Goal: Task Accomplishment & Management: Manage account settings

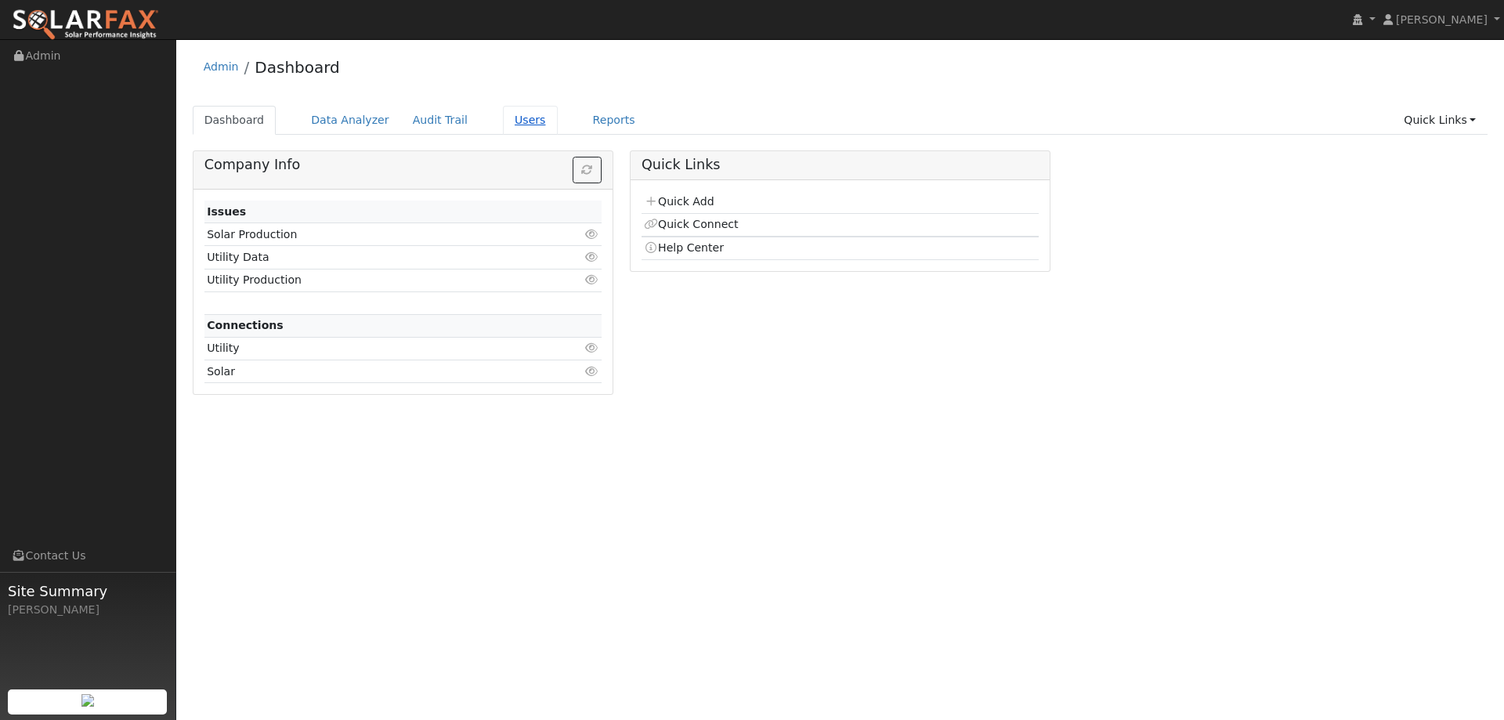
click at [503, 121] on link "Users" at bounding box center [530, 120] width 55 height 29
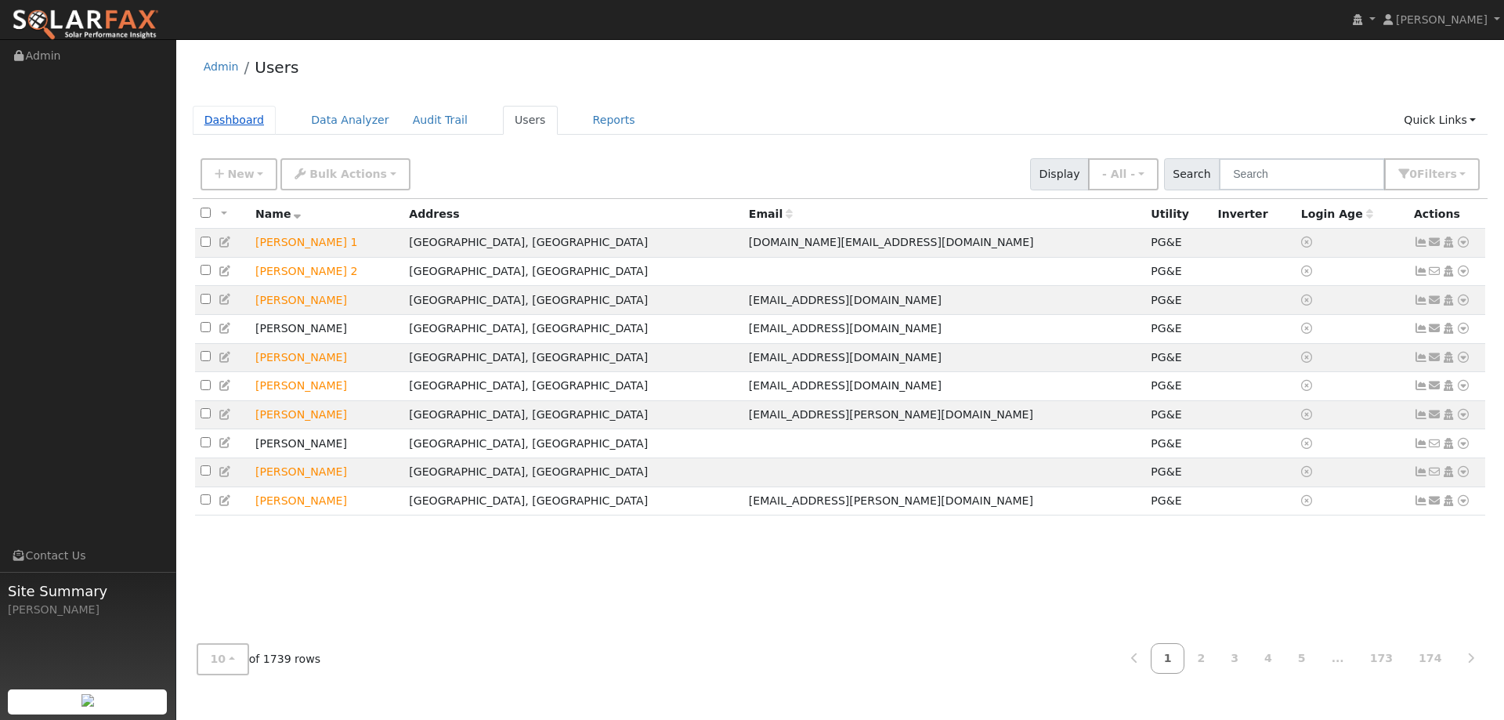
click at [220, 120] on link "Dashboard" at bounding box center [235, 120] width 84 height 29
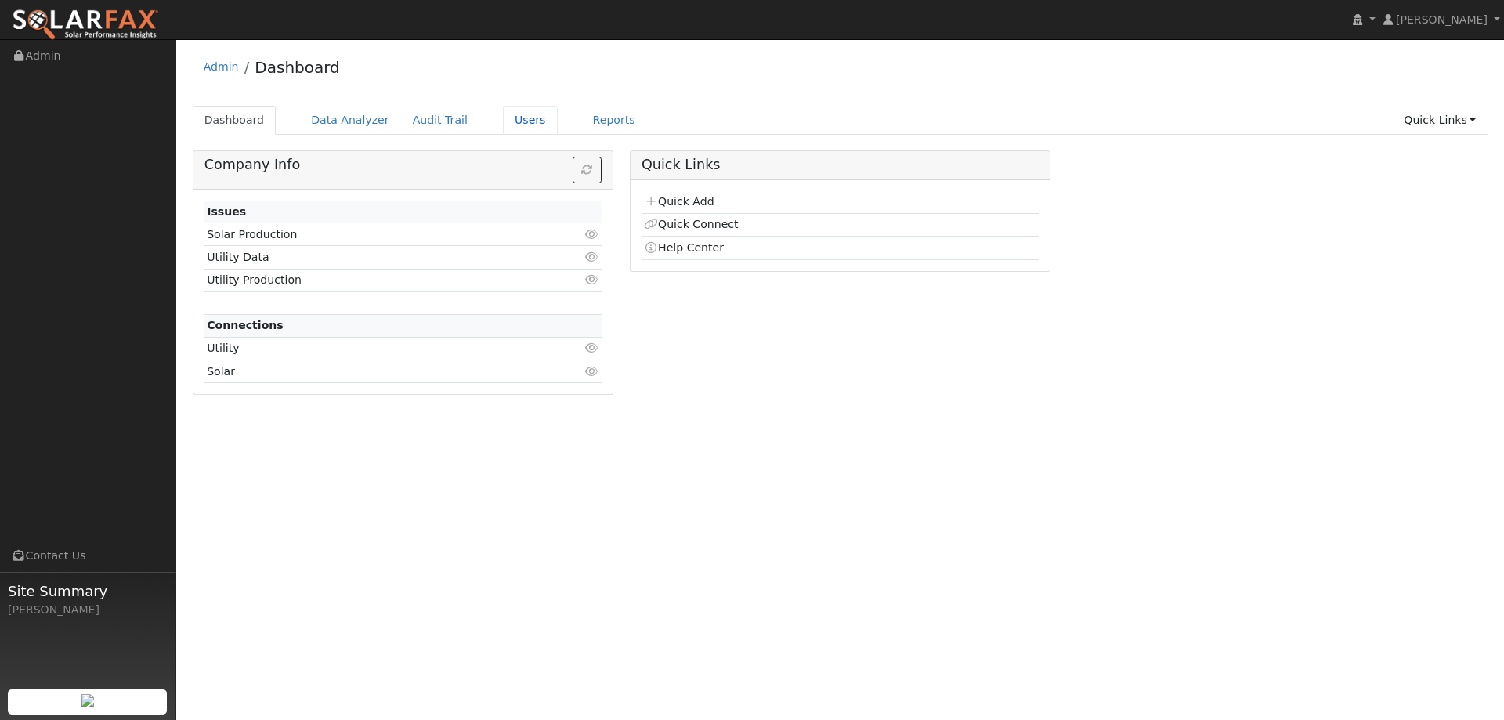
click at [503, 126] on link "Users" at bounding box center [530, 120] width 55 height 29
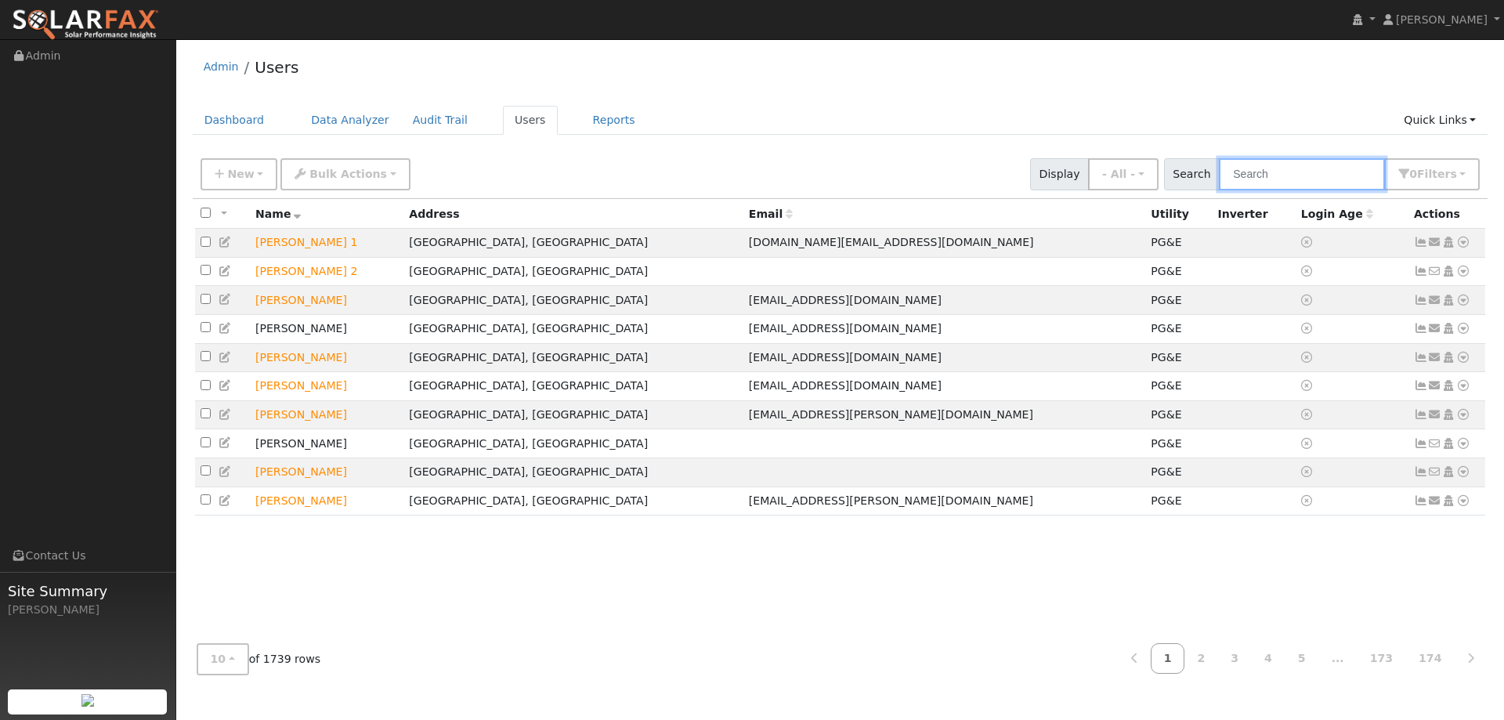
click at [1298, 180] on input "text" at bounding box center [1302, 174] width 166 height 32
paste input "[PERSON_NAME]"
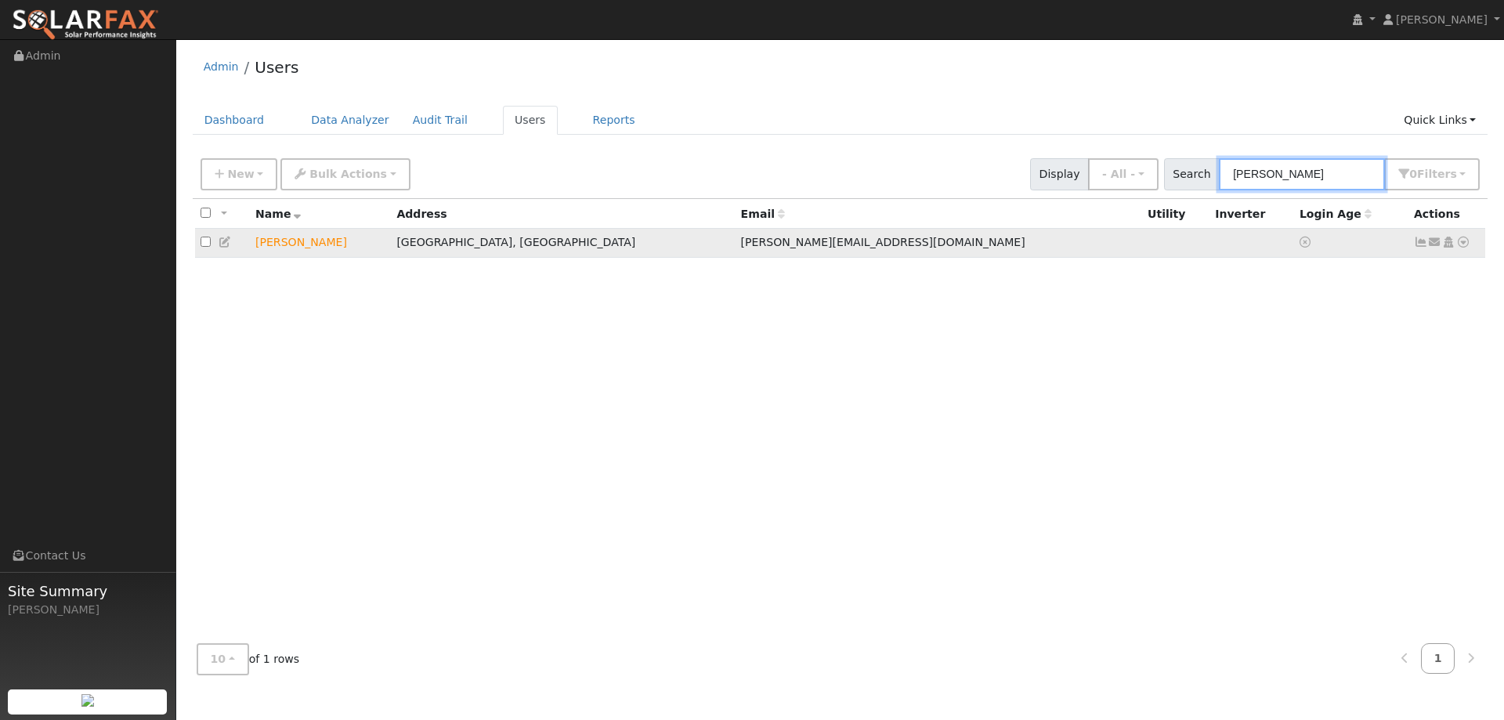
type input "[PERSON_NAME]"
click at [1463, 248] on icon at bounding box center [1463, 242] width 14 height 11
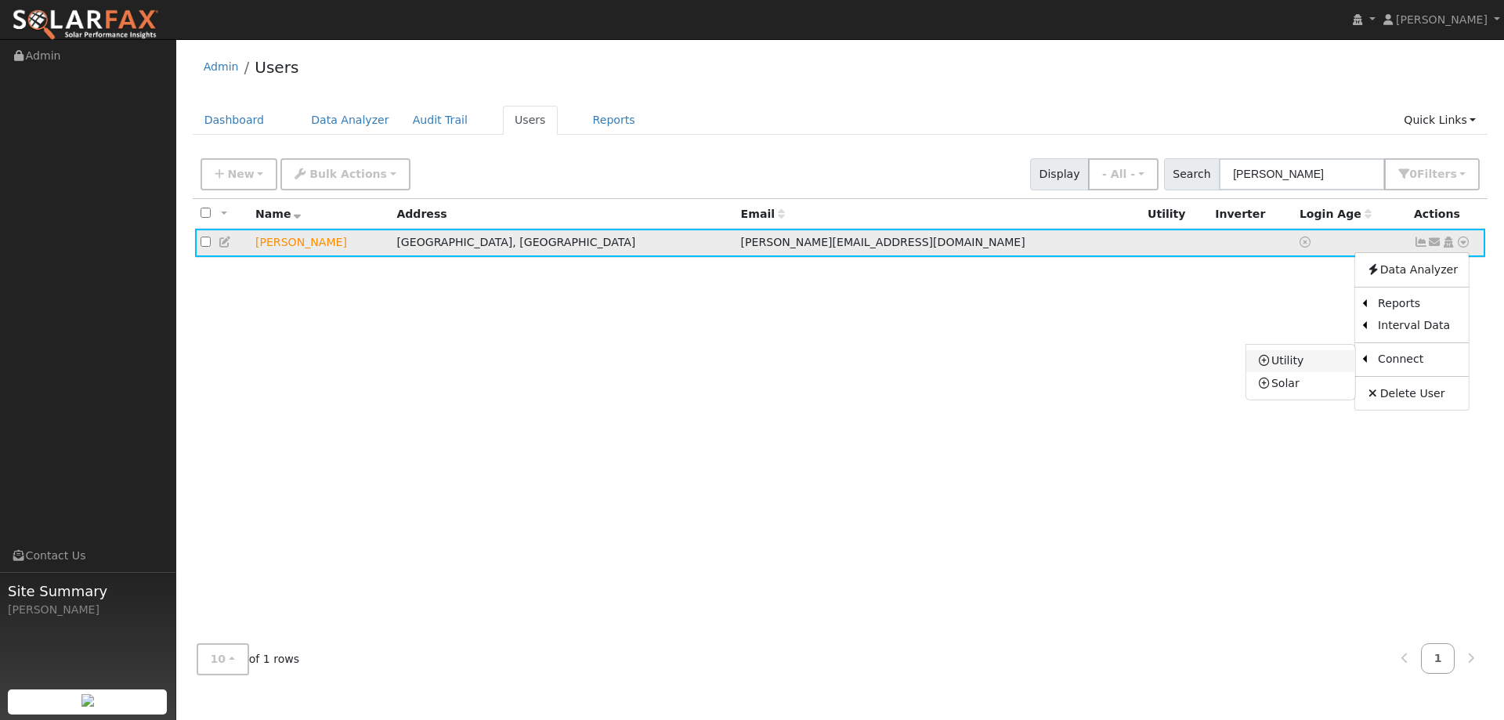
click at [1310, 362] on link "Utility" at bounding box center [1300, 361] width 109 height 22
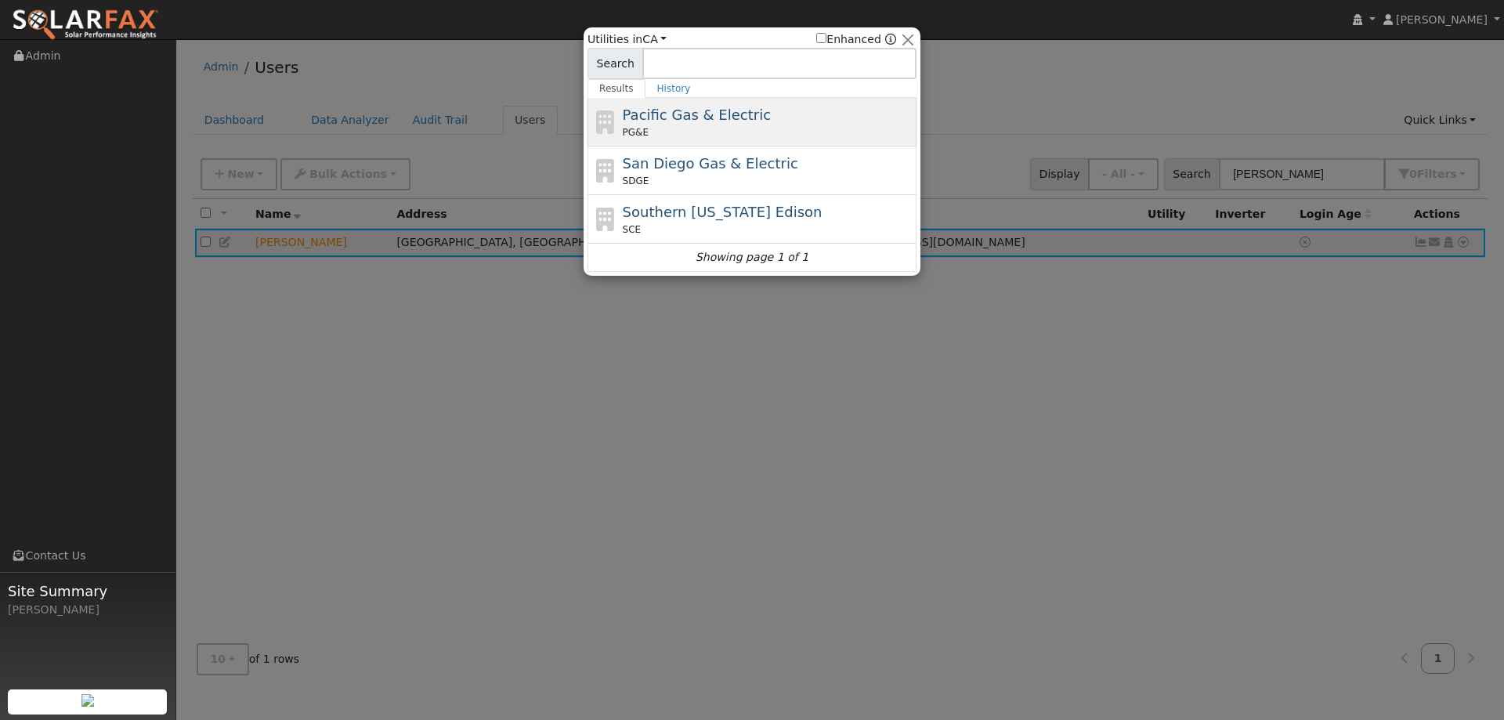
click at [814, 134] on div "PG&E" at bounding box center [768, 132] width 291 height 14
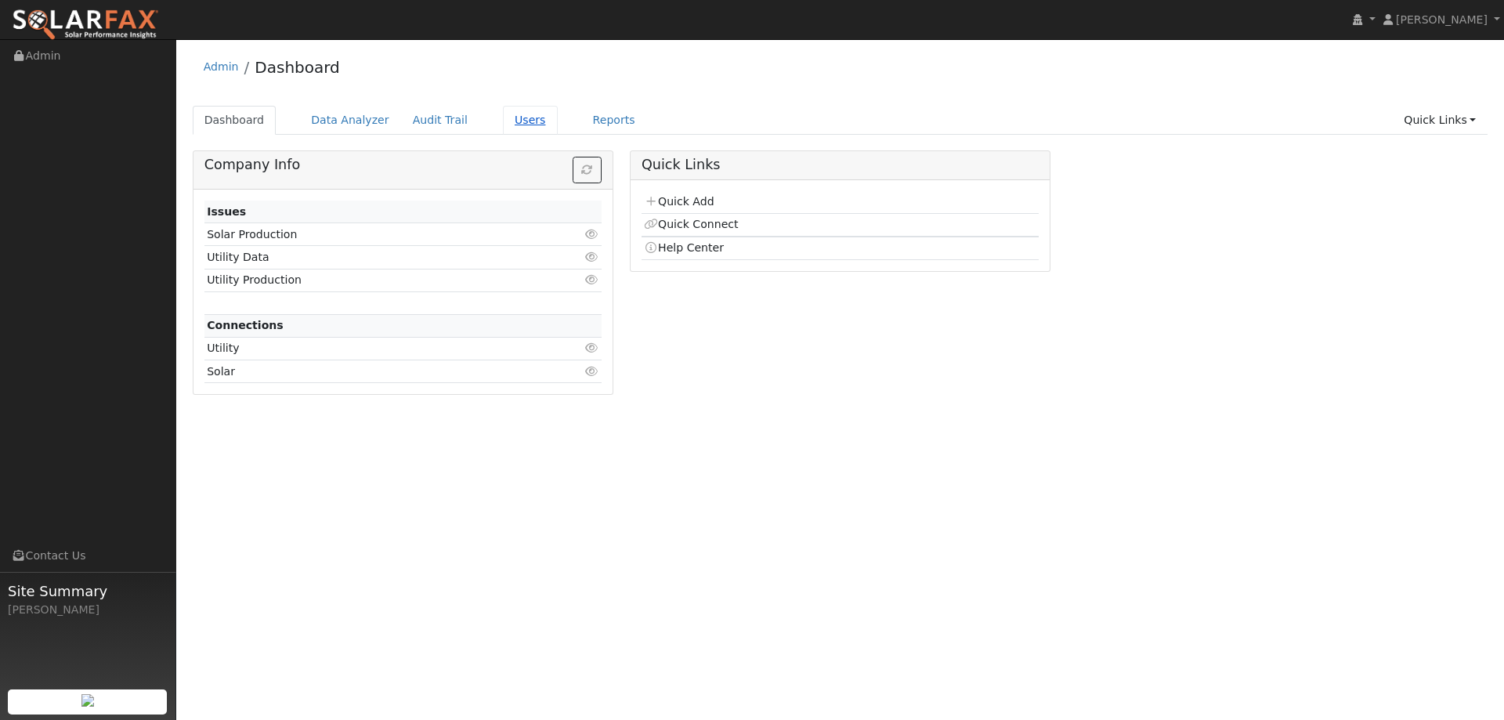
click at [504, 124] on link "Users" at bounding box center [530, 120] width 55 height 29
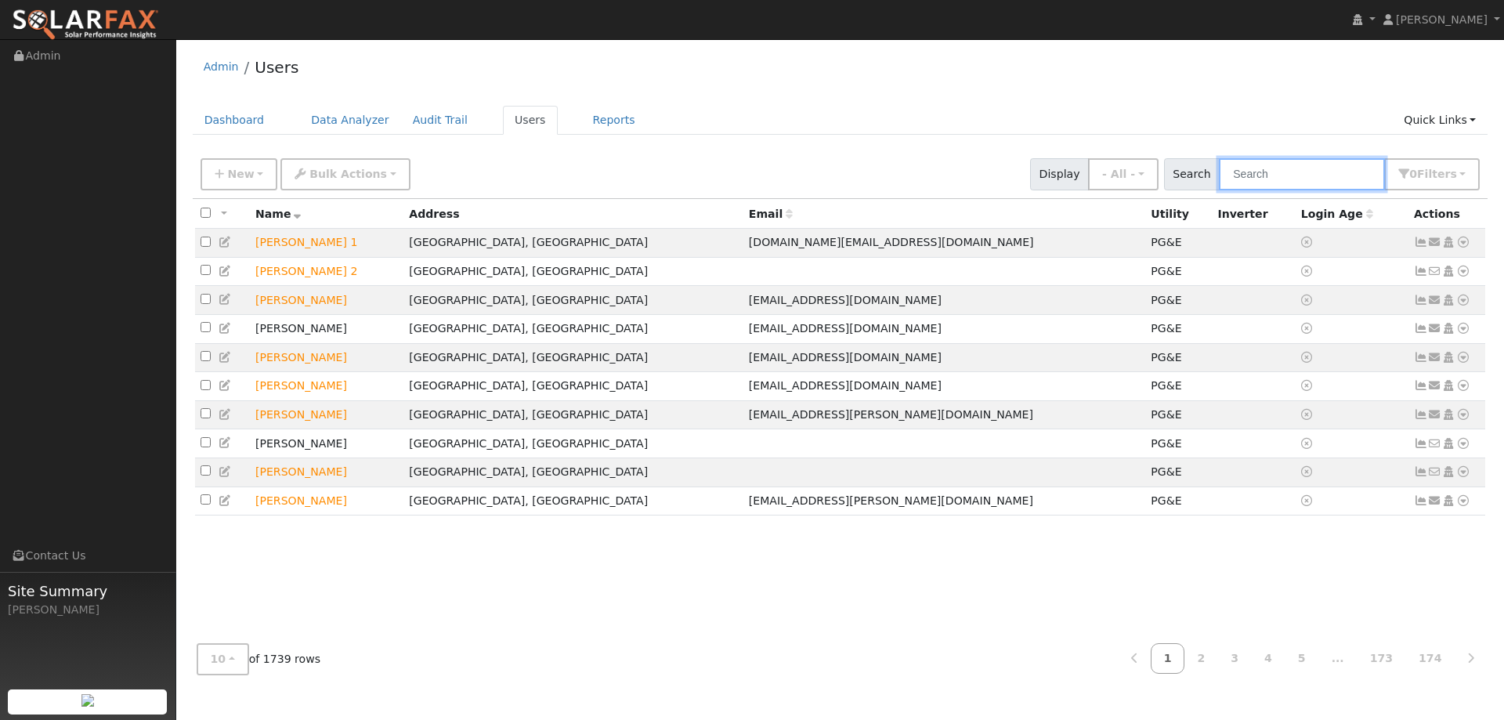
drag, startPoint x: 1237, startPoint y: 171, endPoint x: 1261, endPoint y: 175, distance: 24.6
click at [1253, 172] on input "text" at bounding box center [1302, 174] width 166 height 32
paste input "[PERSON_NAME]"
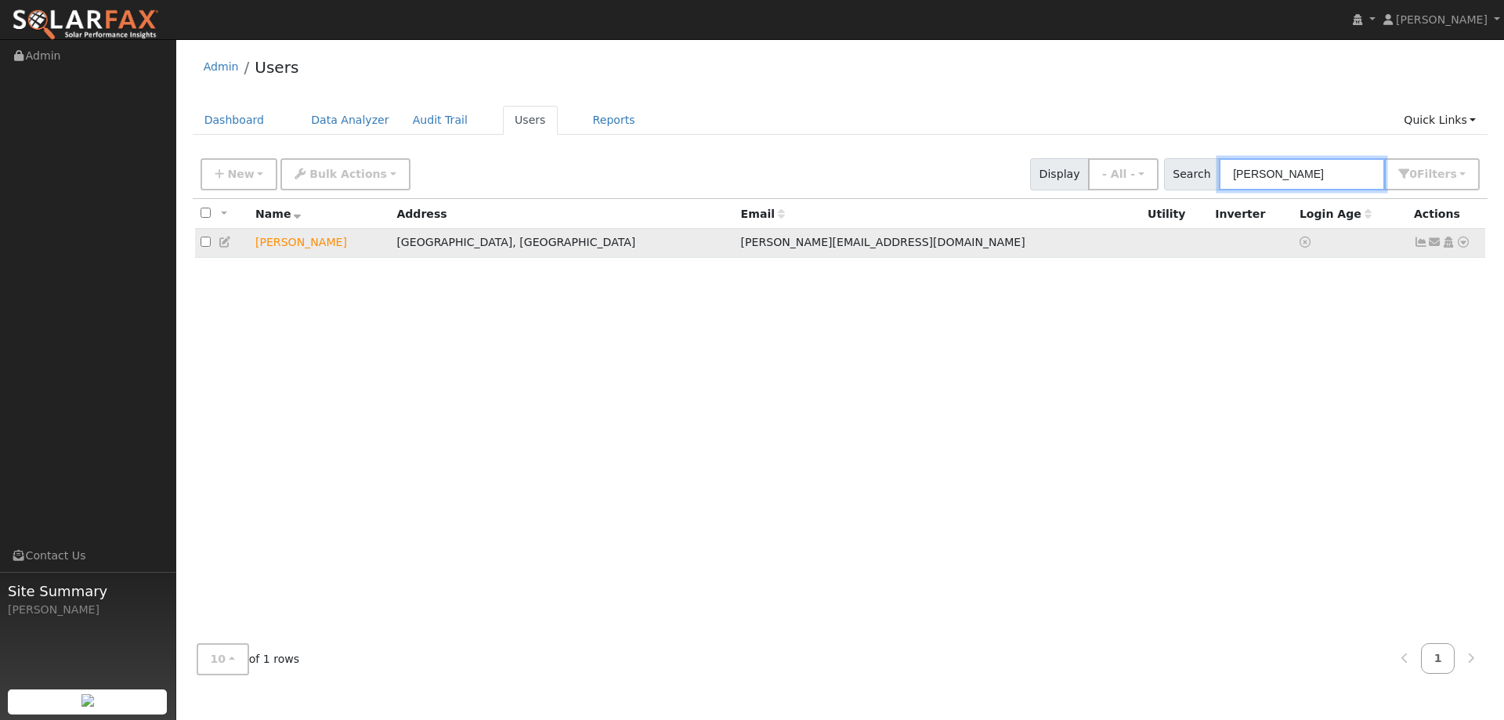
type input "[PERSON_NAME]"
click at [1466, 247] on icon at bounding box center [1463, 242] width 14 height 11
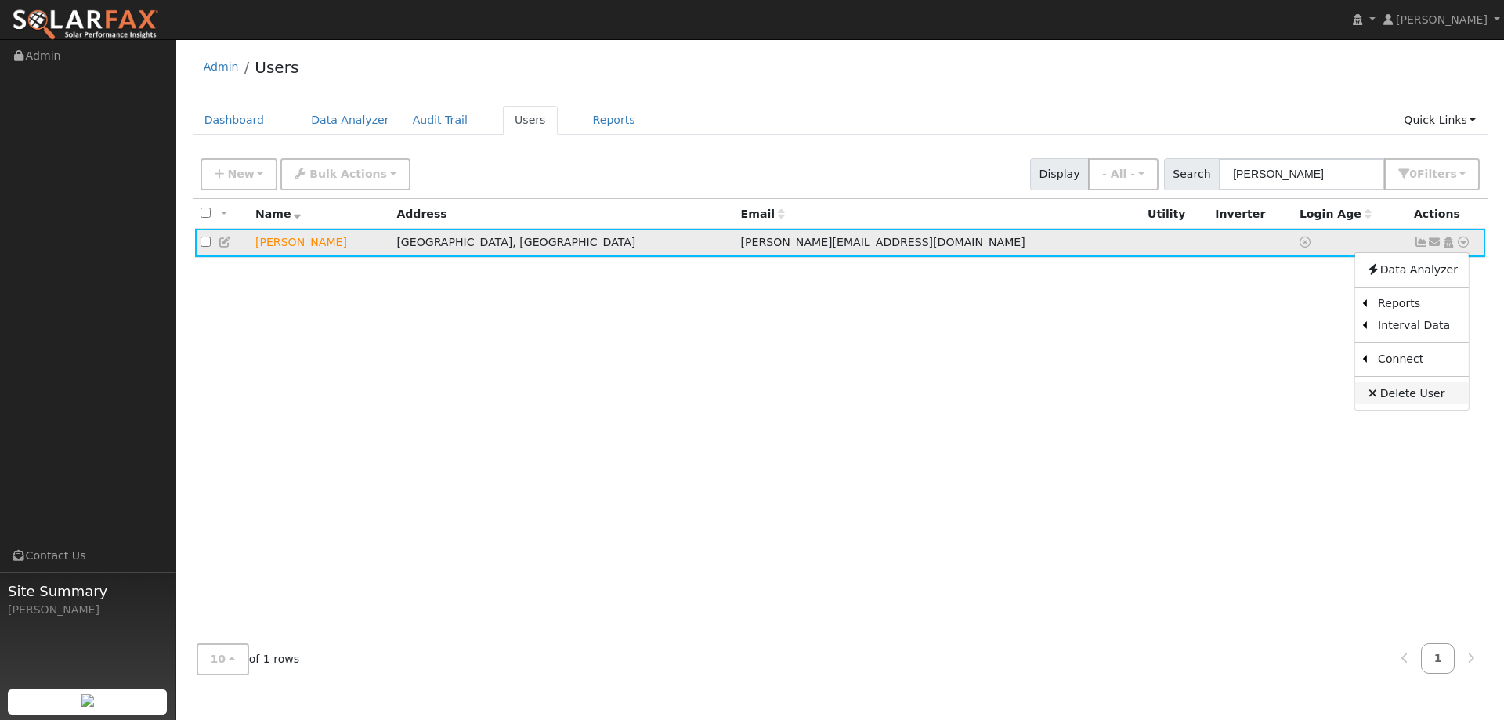
click at [1423, 396] on link "Delete User" at bounding box center [1412, 393] width 114 height 22
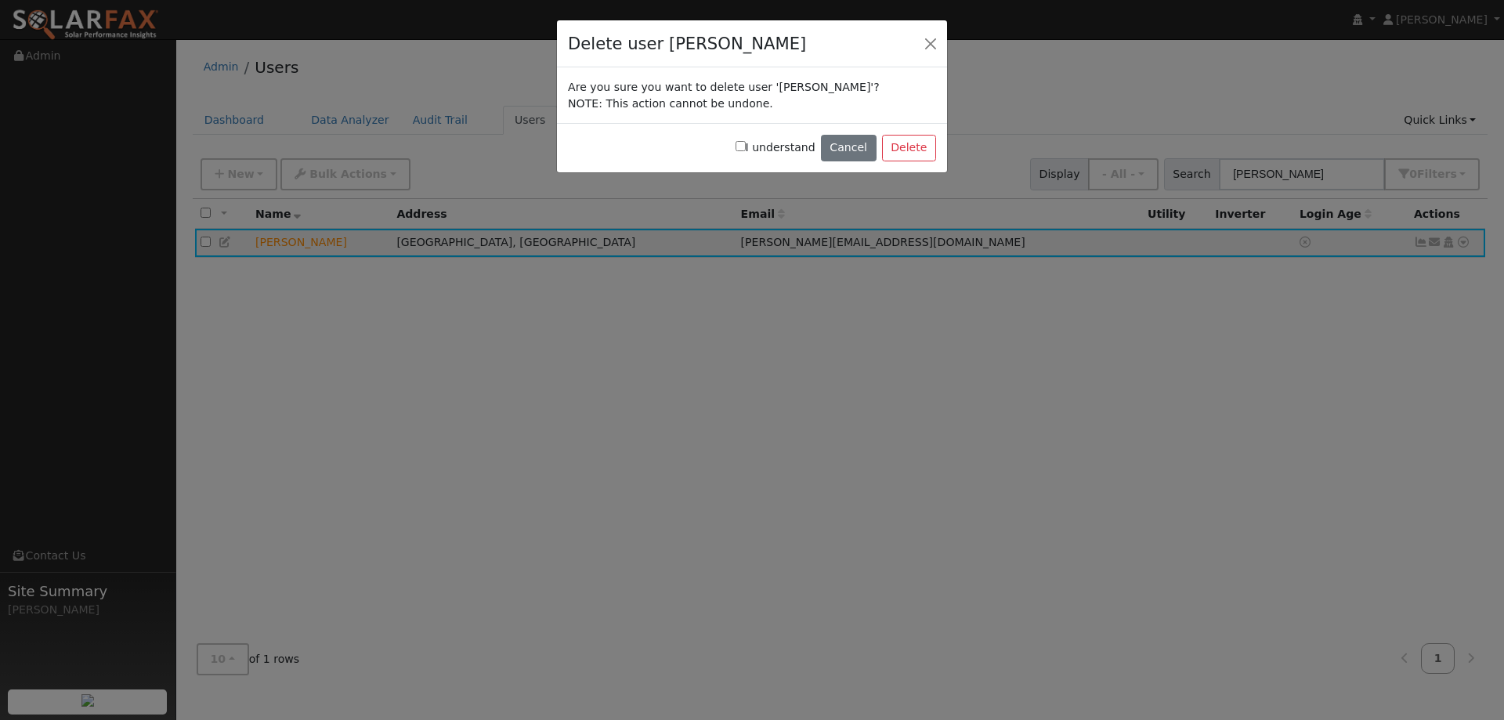
click at [746, 143] on input "I understand" at bounding box center [741, 146] width 10 height 10
checkbox input "true"
click at [910, 146] on button "Delete" at bounding box center [909, 148] width 54 height 27
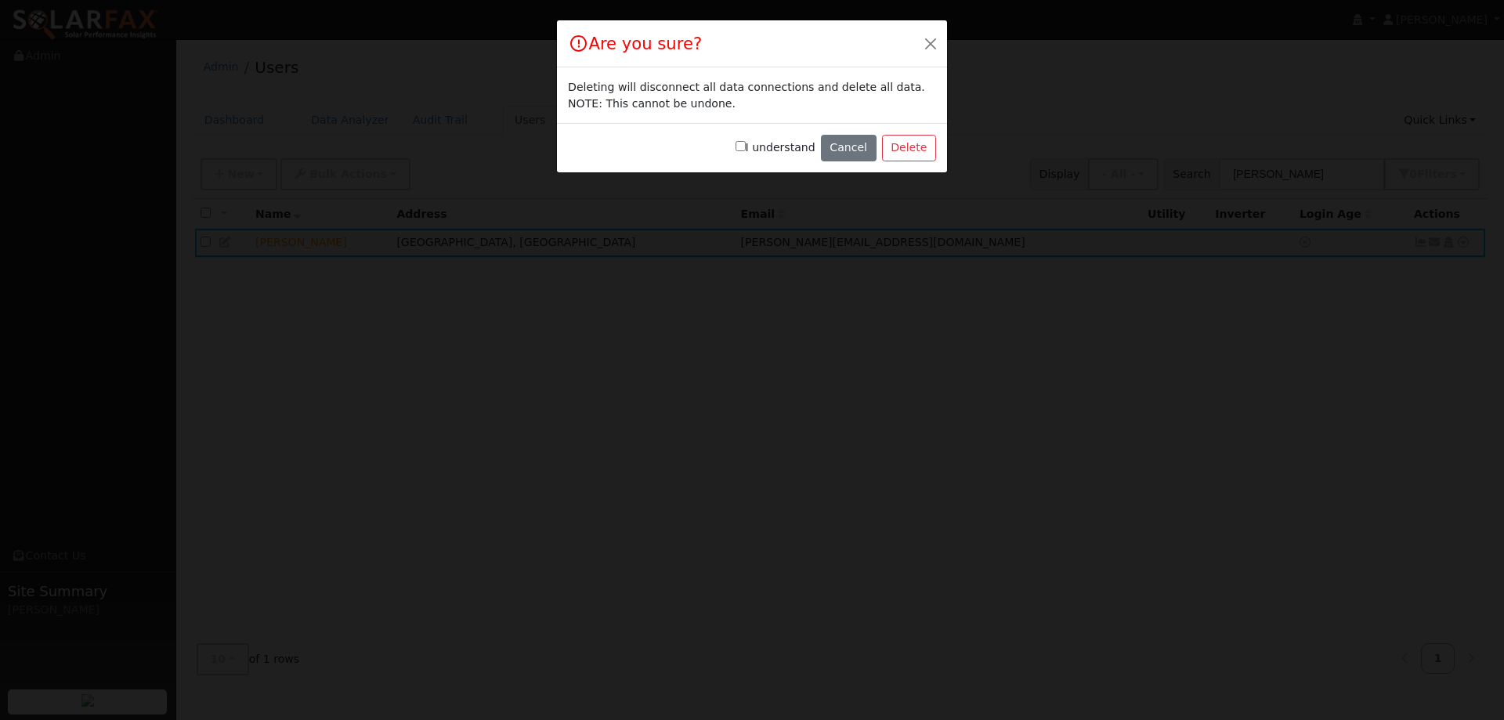
click at [746, 144] on input "I understand" at bounding box center [741, 146] width 10 height 10
checkbox input "true"
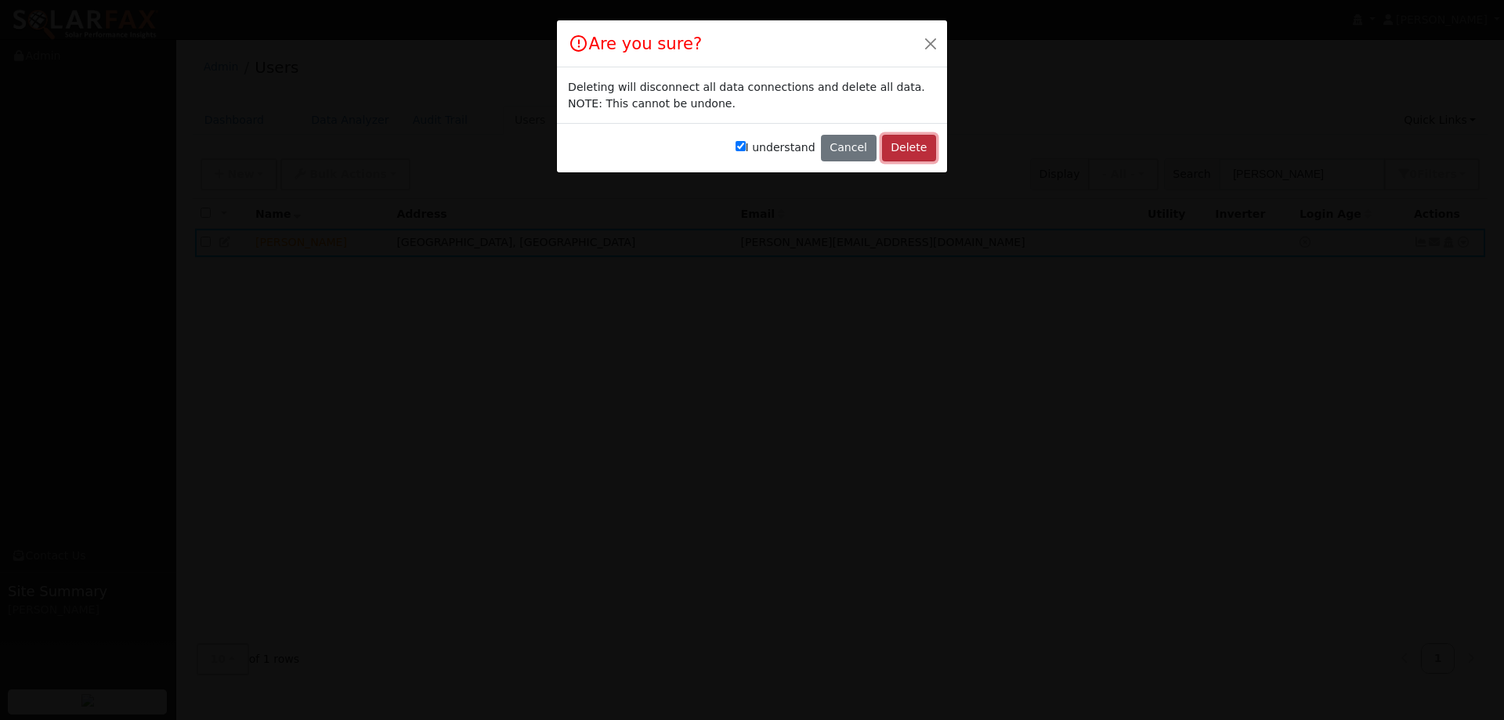
click at [903, 144] on button "Delete" at bounding box center [909, 148] width 54 height 27
